Goal: Information Seeking & Learning: Learn about a topic

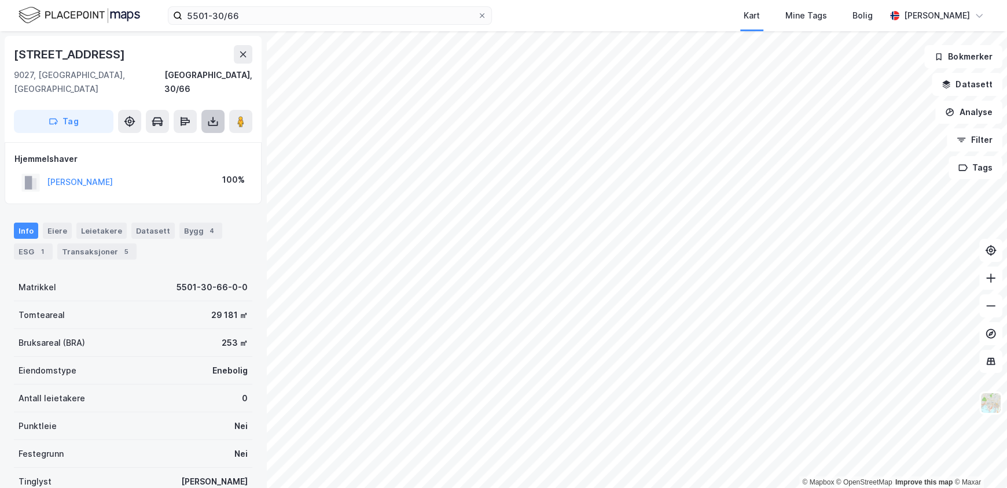
click at [214, 120] on icon at bounding box center [213, 121] width 5 height 3
click at [214, 182] on div "Hjemmelshaver [PERSON_NAME] D 100%" at bounding box center [133, 173] width 257 height 62
